Goal: Task Accomplishment & Management: Use online tool/utility

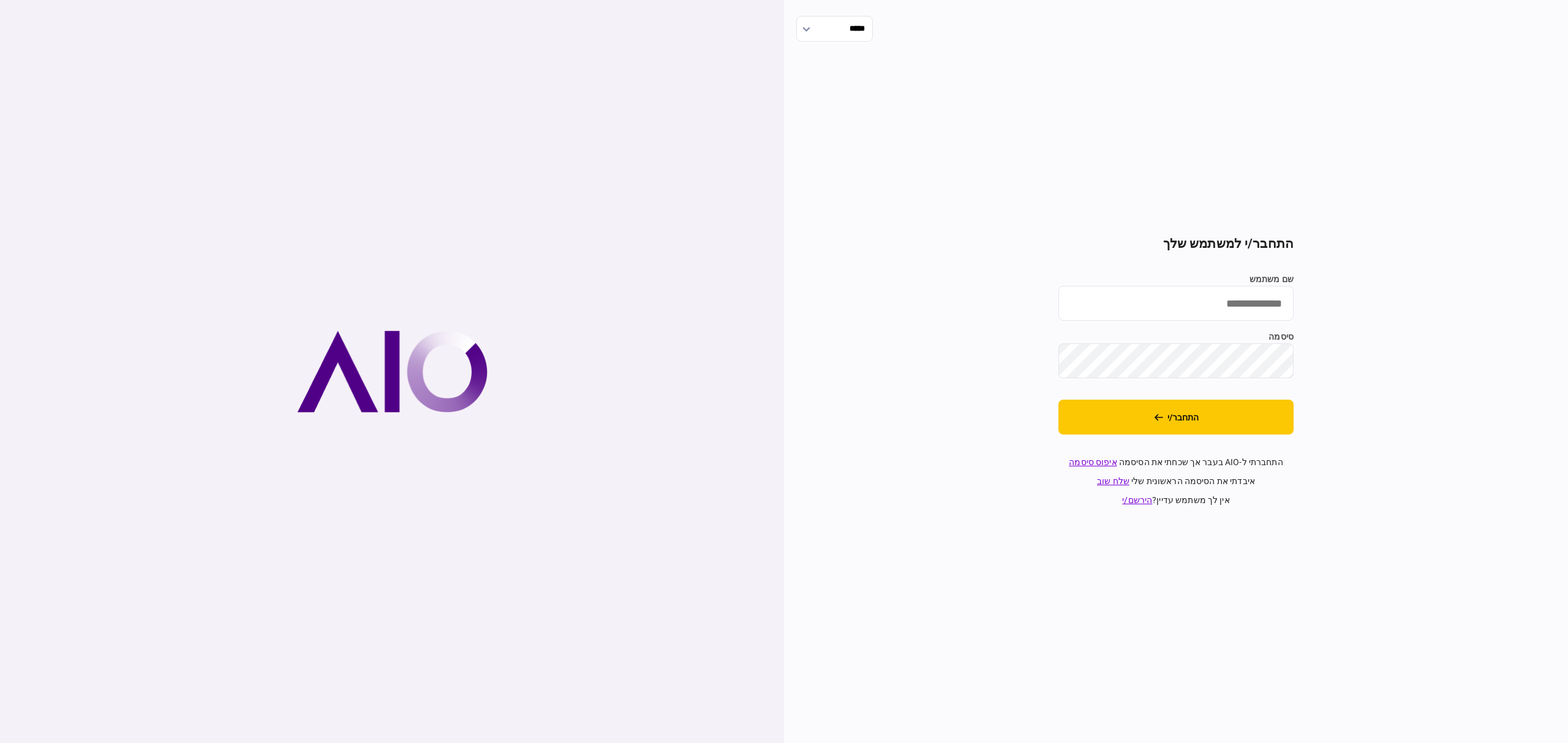
type input "**********"
click at [1227, 412] on button "התחבר/י" at bounding box center [1176, 417] width 235 height 34
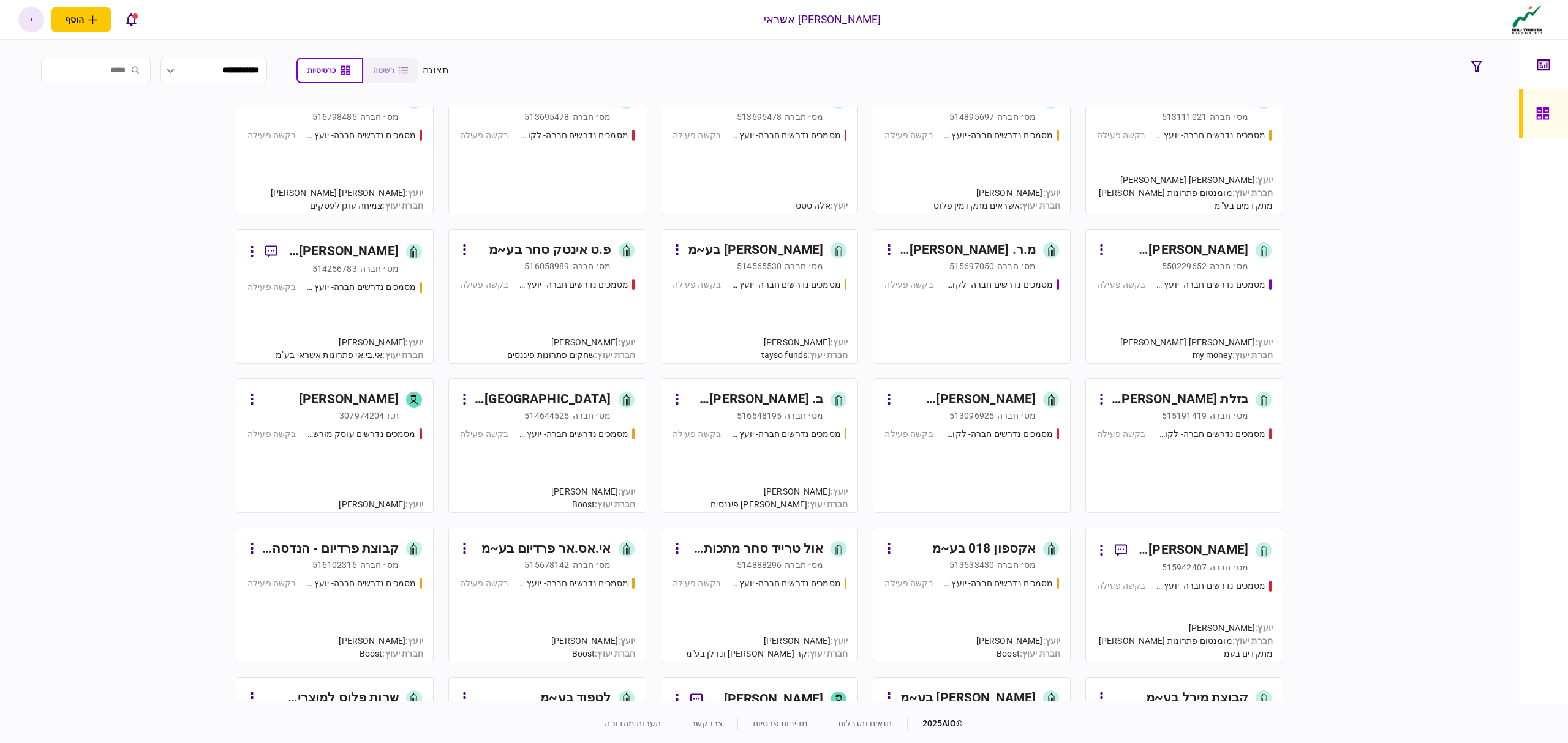
scroll to position [490, 0]
